Goal: Ask a question

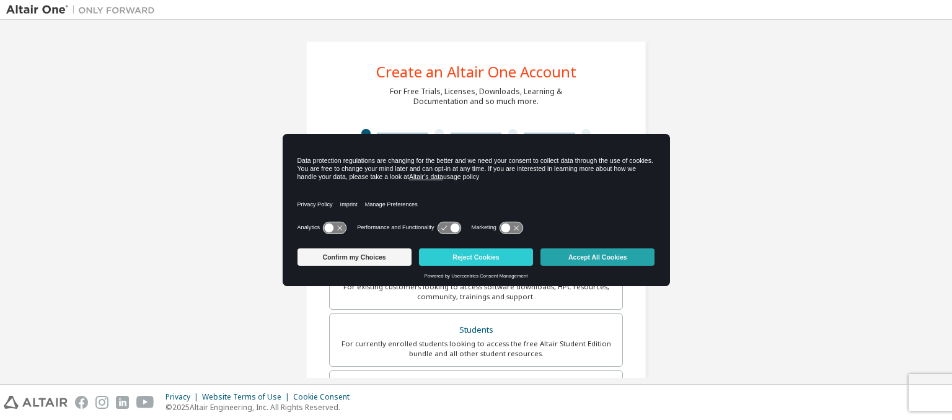
click at [605, 256] on button "Accept All Cookies" at bounding box center [597, 256] width 114 height 17
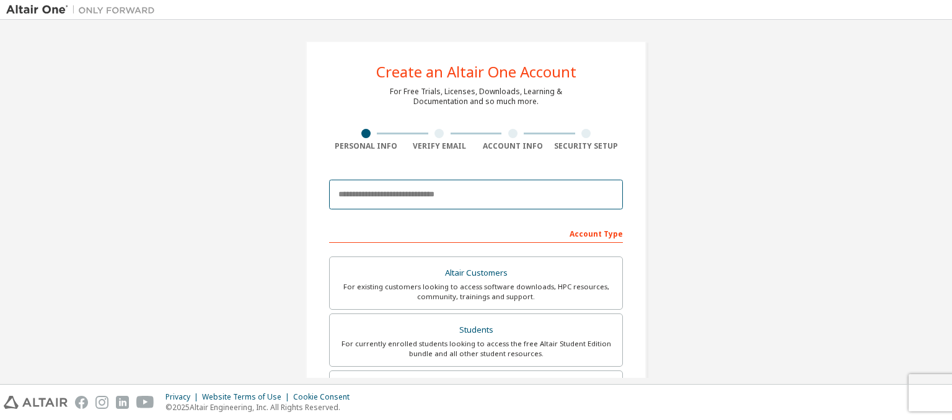
click at [416, 195] on input "email" at bounding box center [476, 195] width 294 height 30
type input "**********"
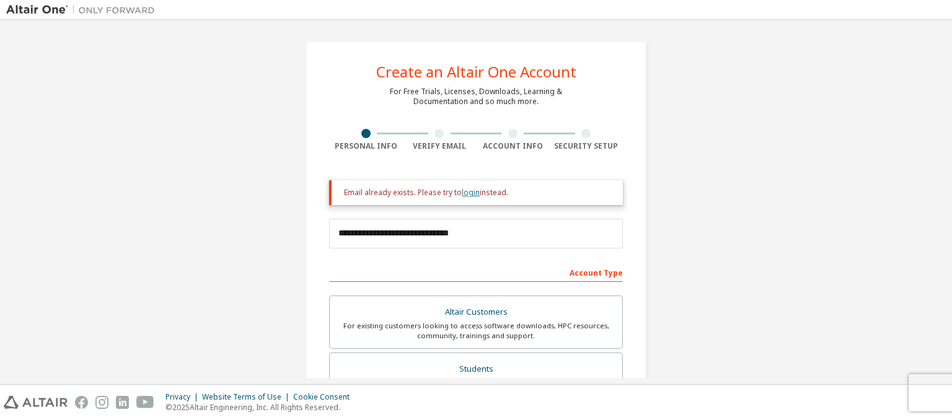
click at [462, 191] on link "login" at bounding box center [471, 192] width 18 height 11
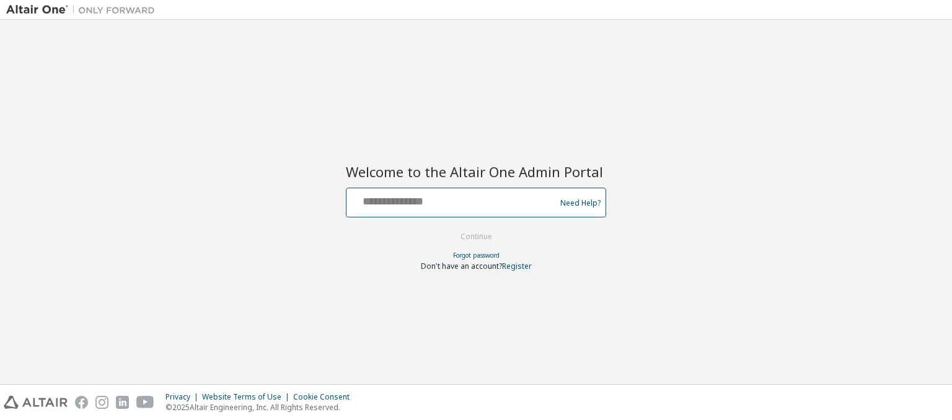
click at [460, 198] on input "text" at bounding box center [452, 200] width 203 height 18
type input "**********"
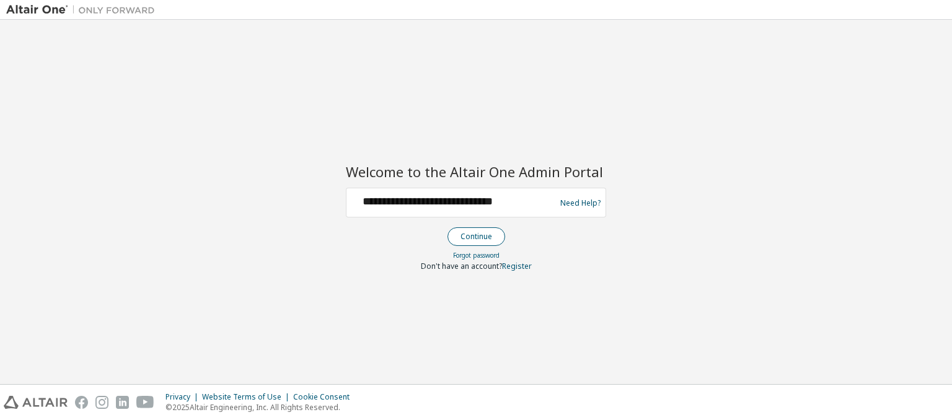
click at [464, 231] on button "Continue" at bounding box center [476, 236] width 58 height 19
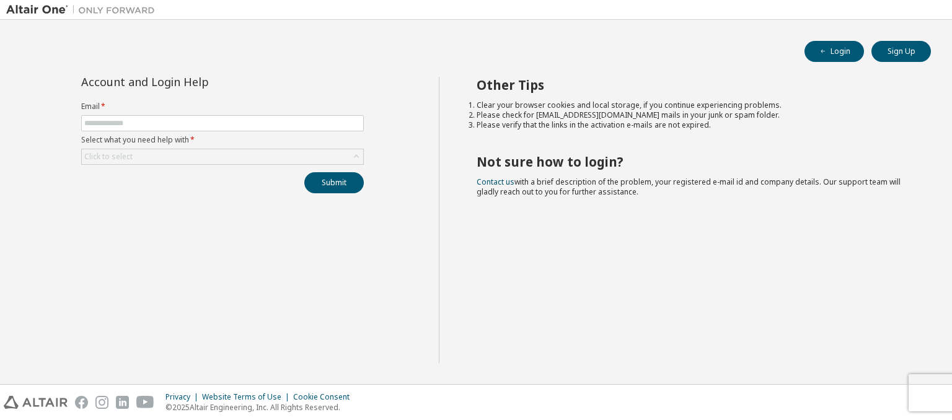
click at [275, 131] on form "Email * Select what you need help with * Click to select" at bounding box center [222, 133] width 283 height 63
click at [259, 125] on input "text" at bounding box center [222, 123] width 276 height 10
type input "**********"
click at [203, 151] on div "Click to select" at bounding box center [222, 156] width 281 height 15
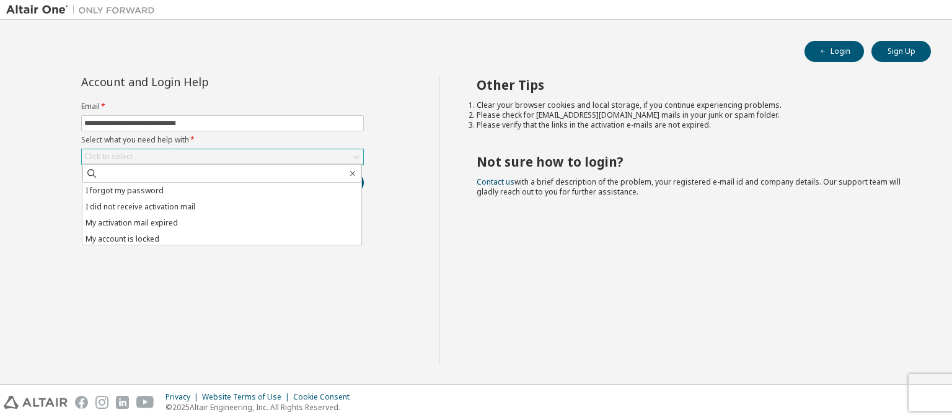
click at [203, 151] on div "Click to select" at bounding box center [222, 156] width 281 height 15
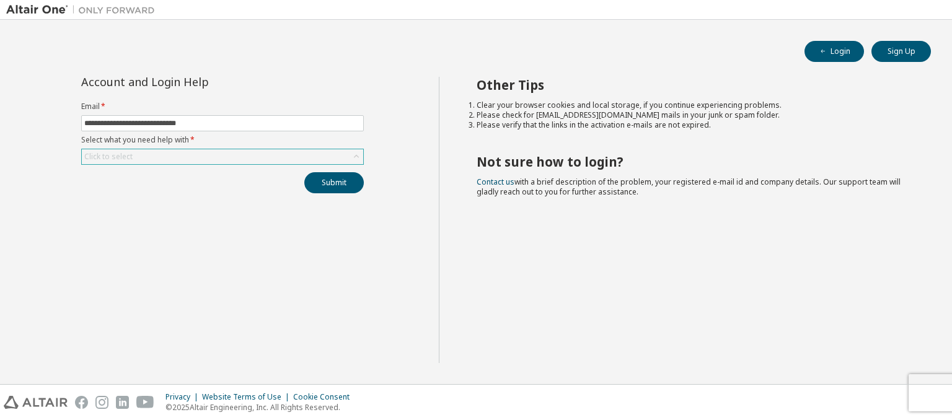
click at [203, 151] on div "Click to select" at bounding box center [222, 156] width 281 height 15
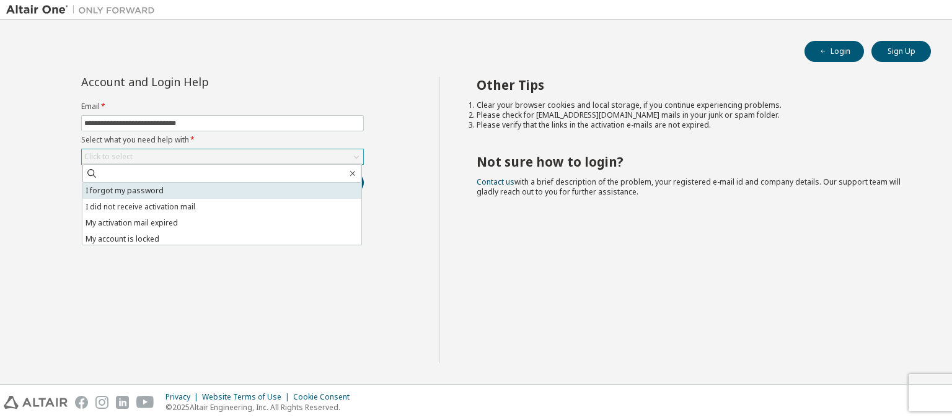
scroll to position [35, 0]
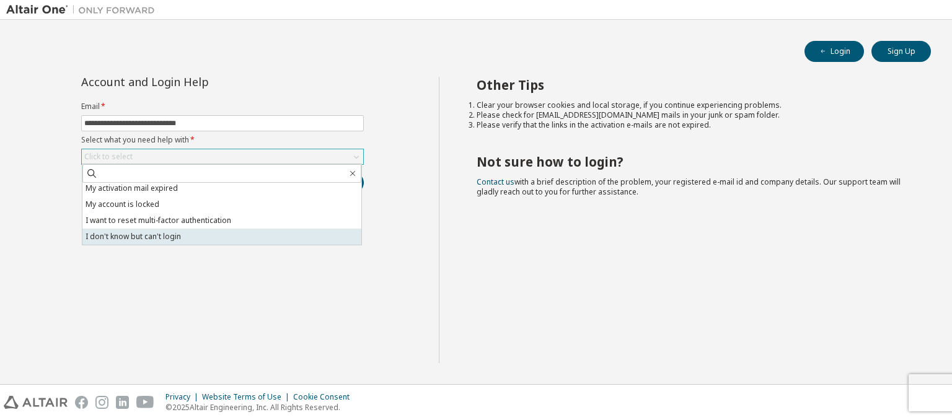
click at [163, 238] on li "I don't know but can't login" at bounding box center [221, 237] width 279 height 16
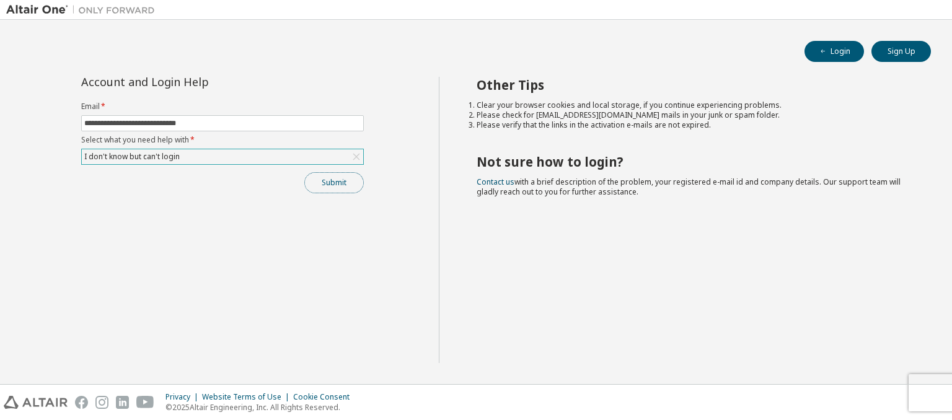
click at [327, 181] on button "Submit" at bounding box center [333, 182] width 59 height 21
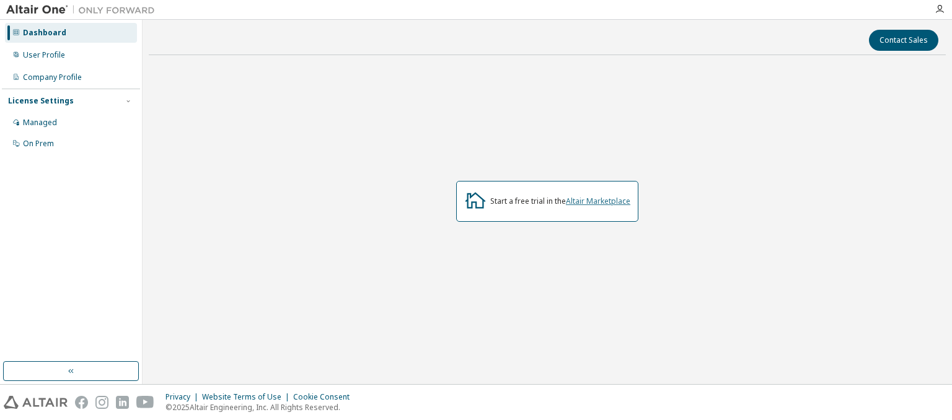
click at [609, 200] on link "Altair Marketplace" at bounding box center [598, 201] width 64 height 11
